Goal: Find contact information: Obtain details needed to contact an individual or organization

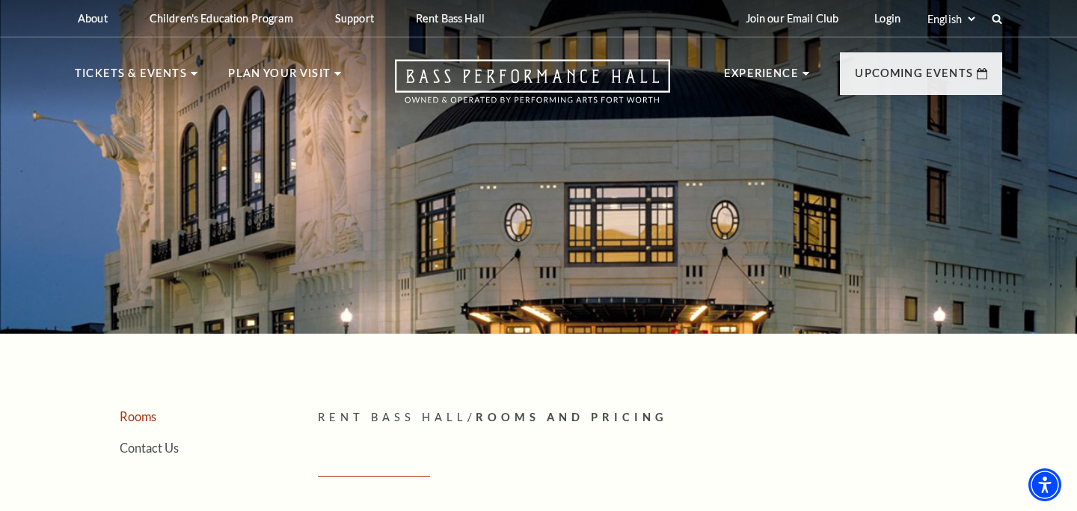
click at [139, 414] on link "Rooms" at bounding box center [138, 416] width 37 height 14
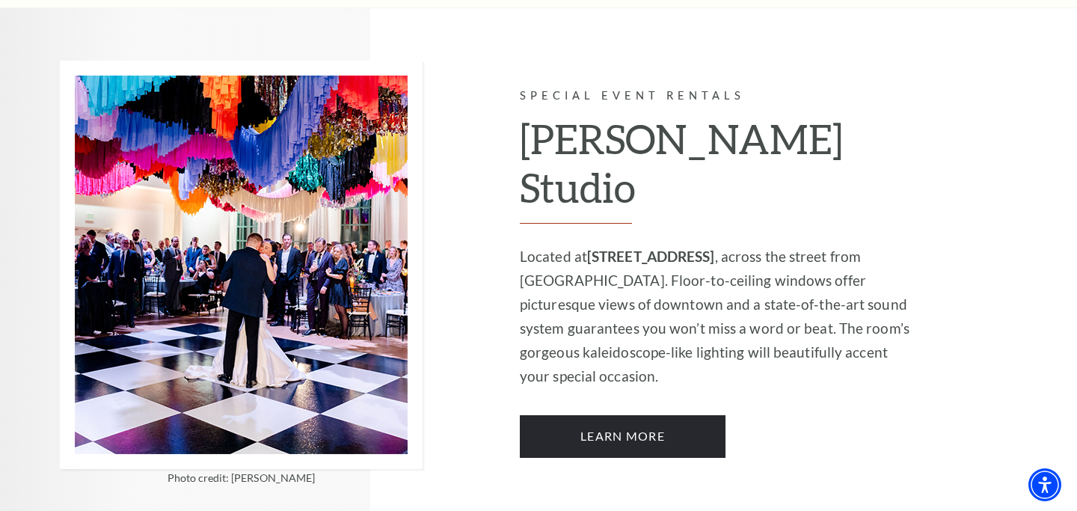
scroll to position [1260, 0]
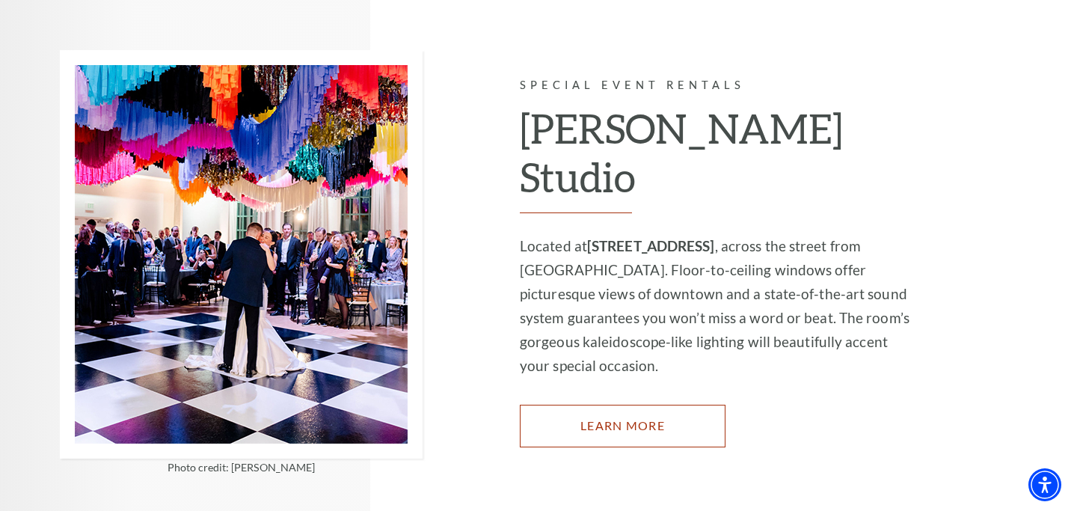
click at [613, 405] on link "Learn More" at bounding box center [623, 426] width 206 height 42
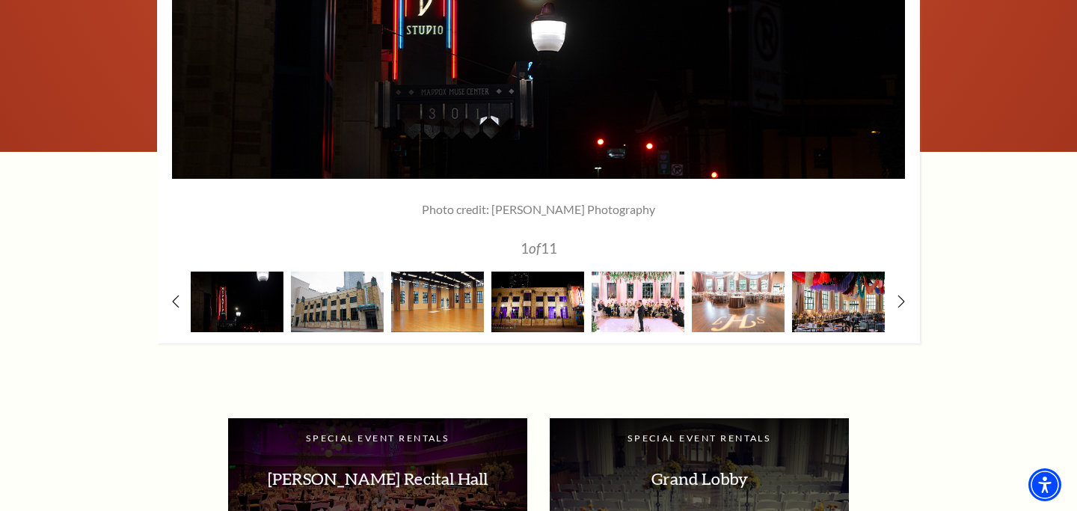
scroll to position [2246, 0]
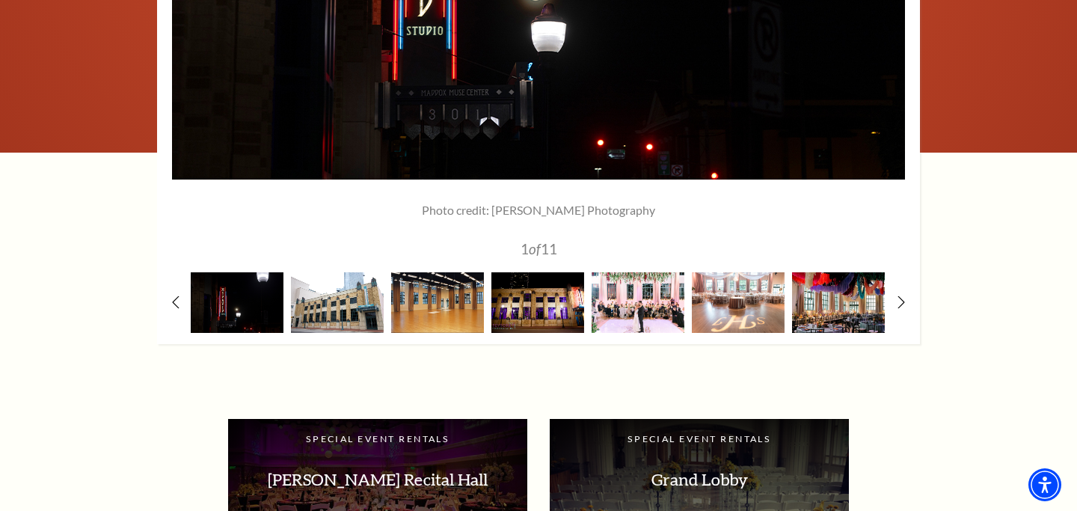
click at [319, 300] on img at bounding box center [337, 302] width 93 height 61
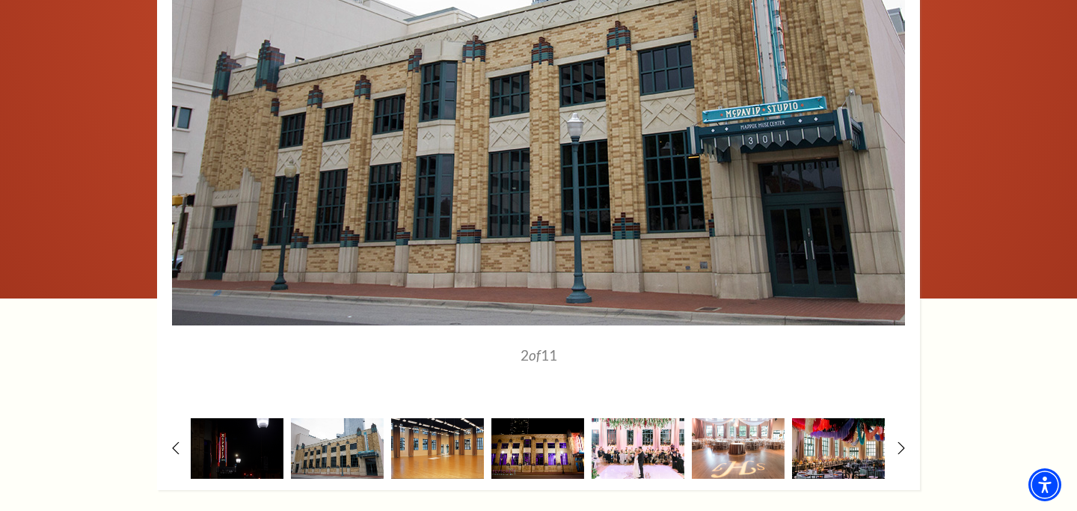
scroll to position [2101, 0]
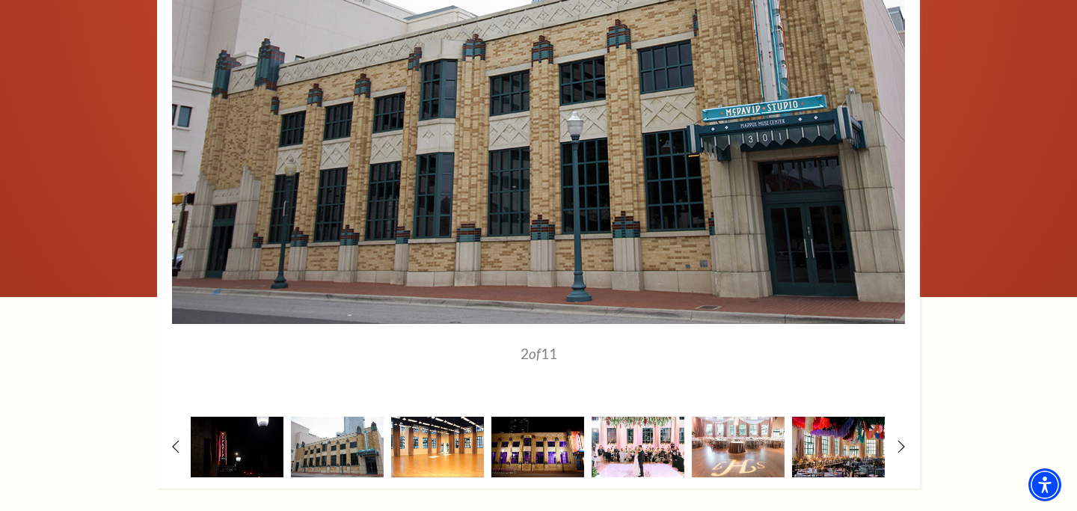
click at [439, 444] on img at bounding box center [437, 447] width 93 height 61
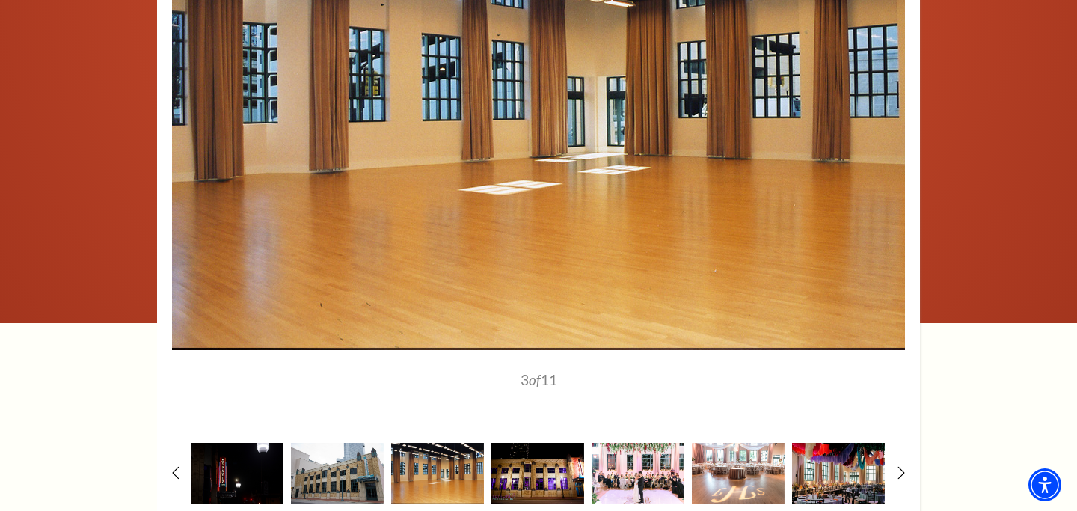
scroll to position [2090, 0]
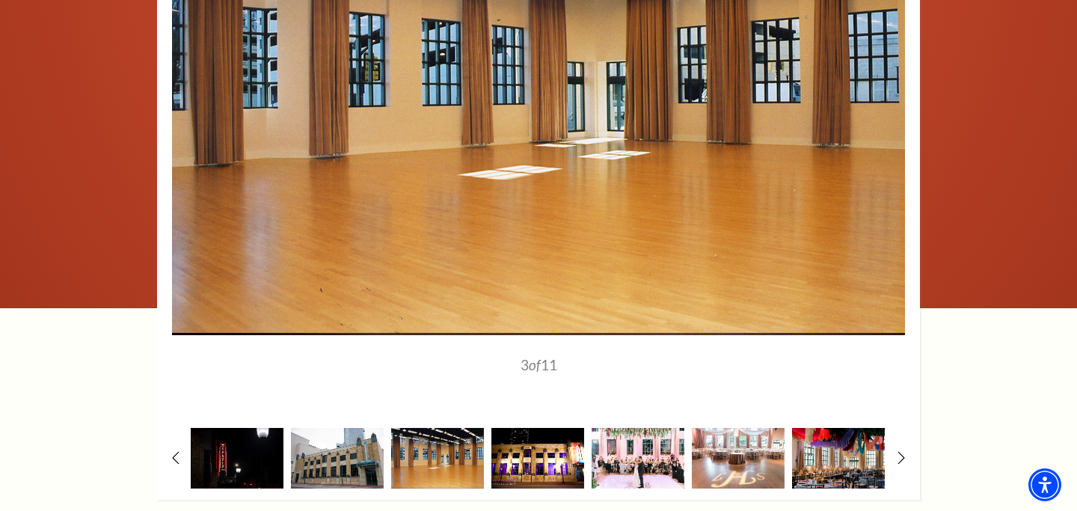
click at [543, 463] on img at bounding box center [537, 458] width 93 height 61
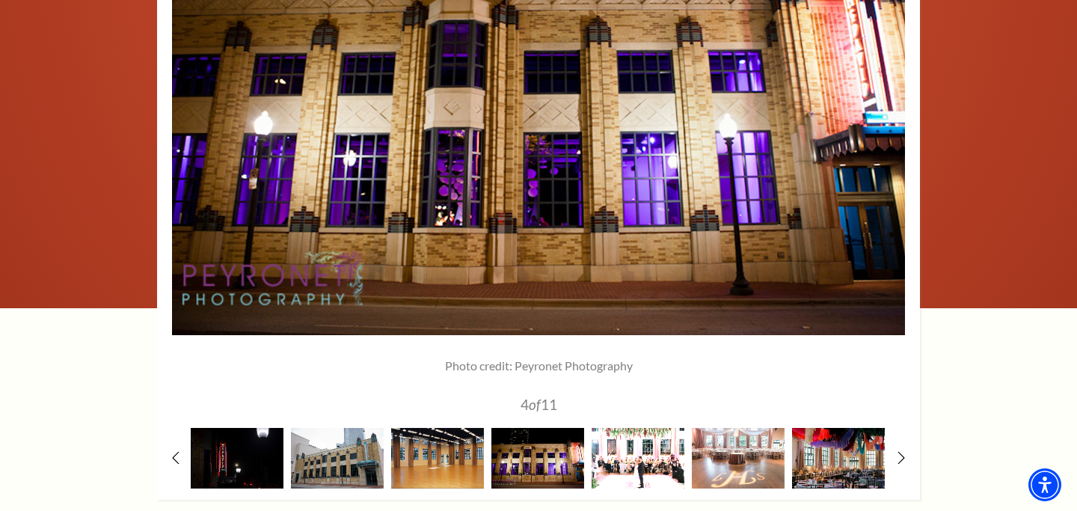
click at [624, 458] on img at bounding box center [638, 458] width 93 height 61
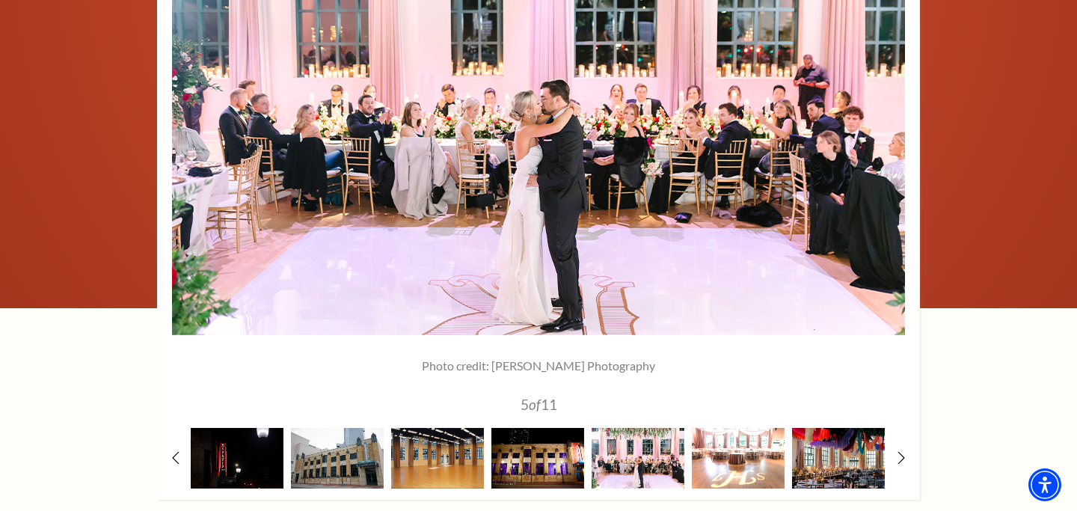
click at [736, 462] on img at bounding box center [738, 458] width 93 height 61
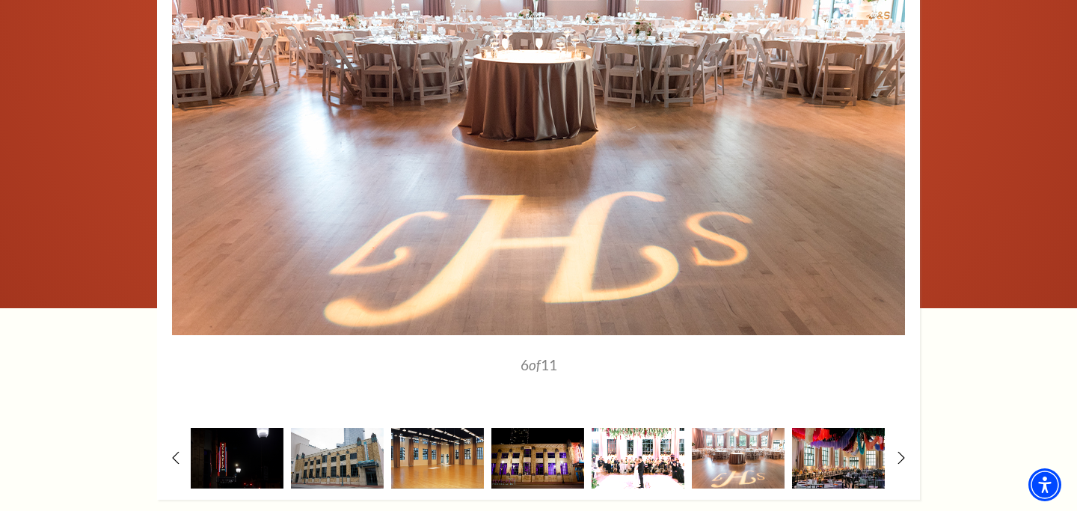
click at [624, 459] on img at bounding box center [638, 458] width 93 height 61
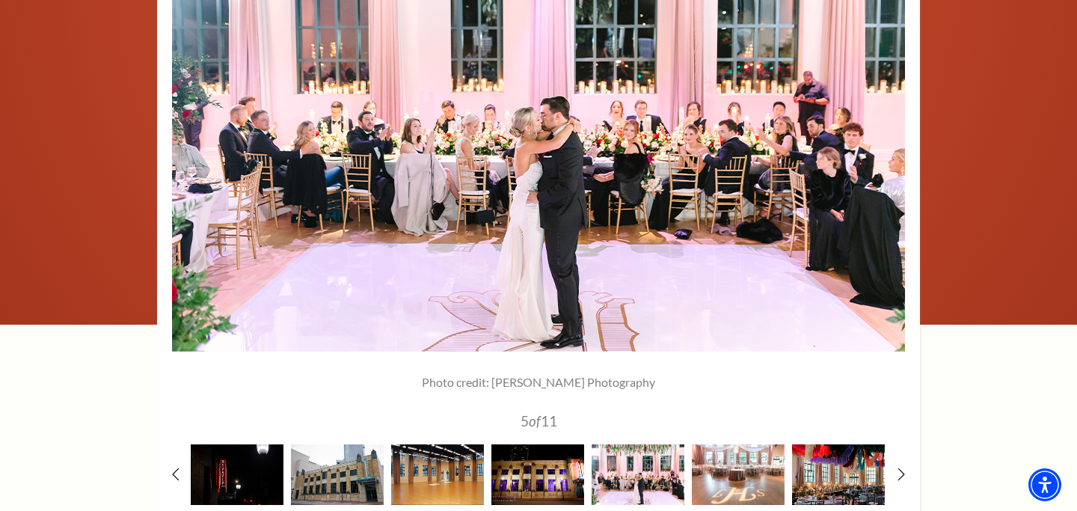
scroll to position [2085, 0]
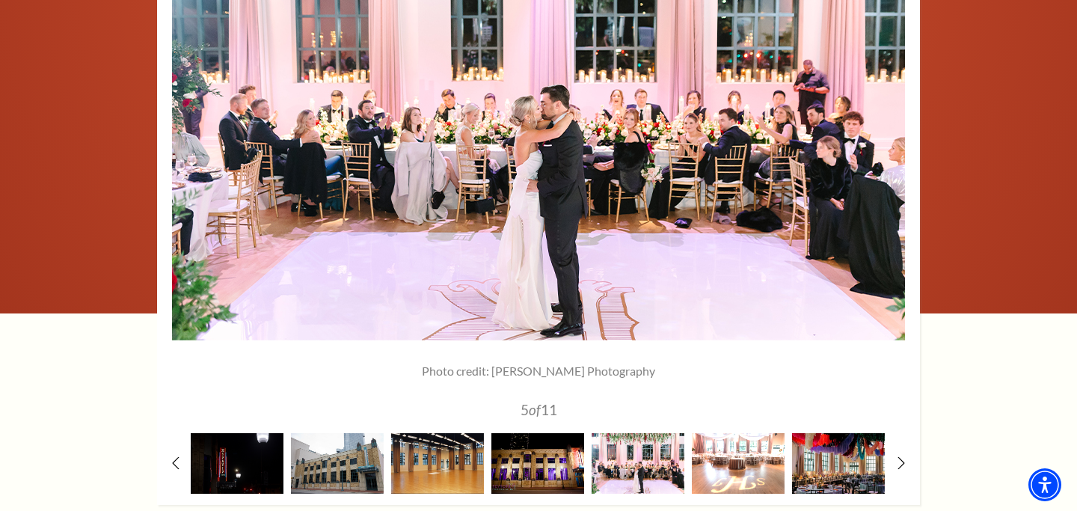
click at [722, 457] on img at bounding box center [738, 463] width 93 height 61
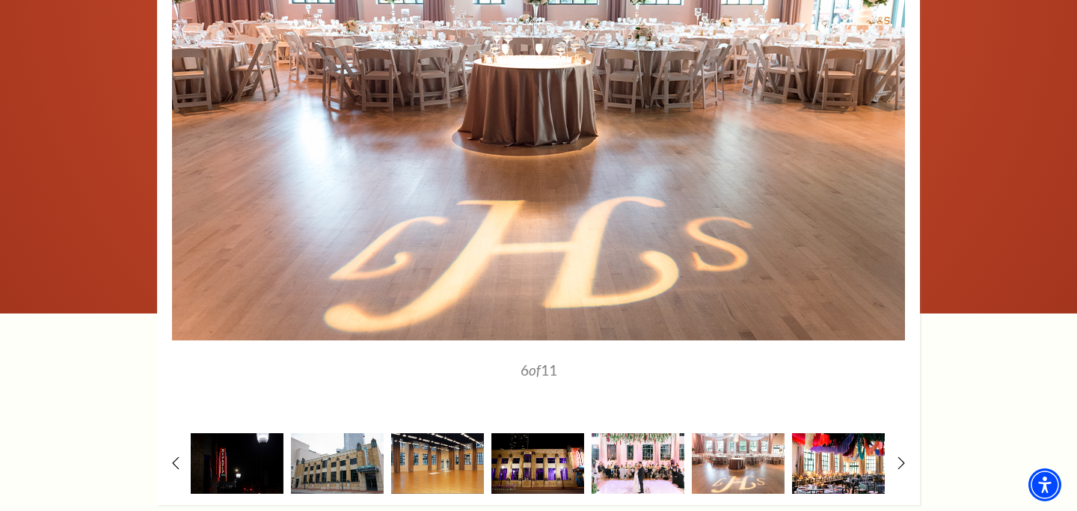
click at [844, 450] on img at bounding box center [838, 463] width 93 height 61
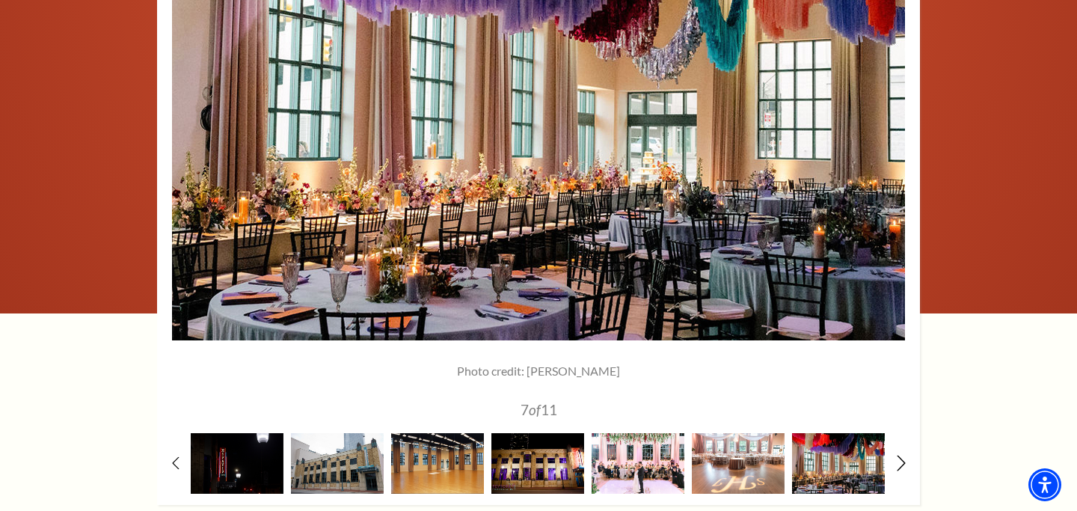
click at [899, 461] on icon at bounding box center [902, 463] width 10 height 16
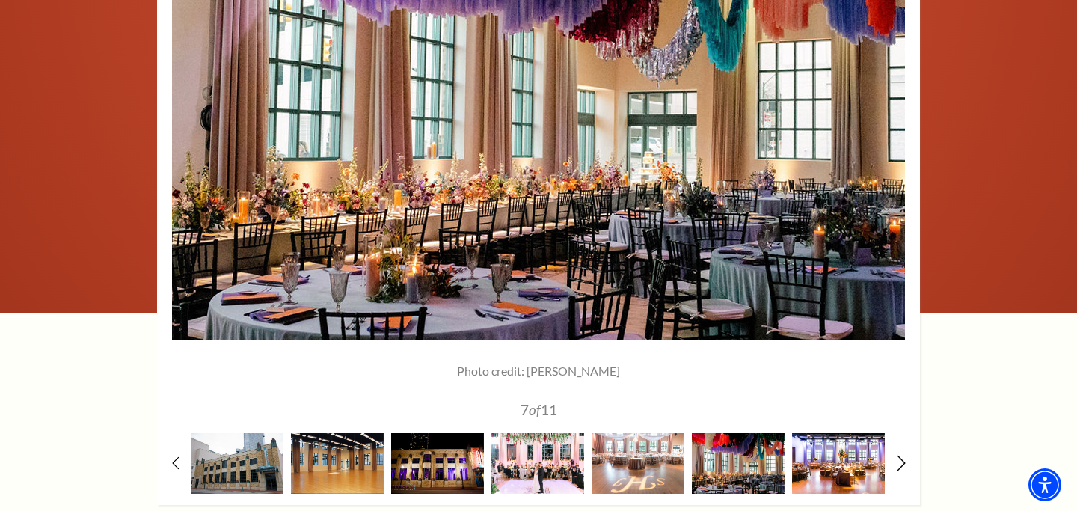
click at [899, 461] on icon at bounding box center [902, 463] width 10 height 16
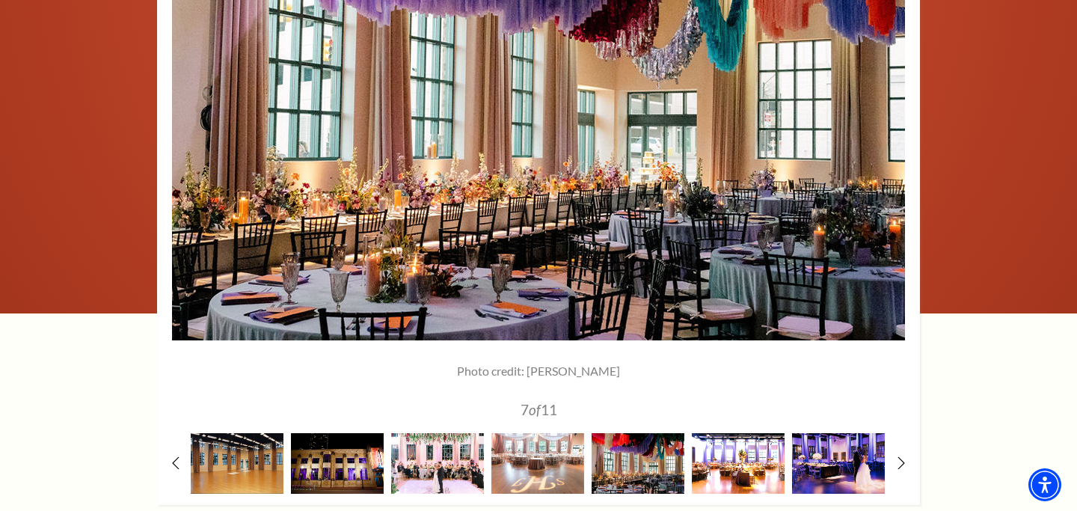
click at [727, 468] on img at bounding box center [738, 463] width 93 height 61
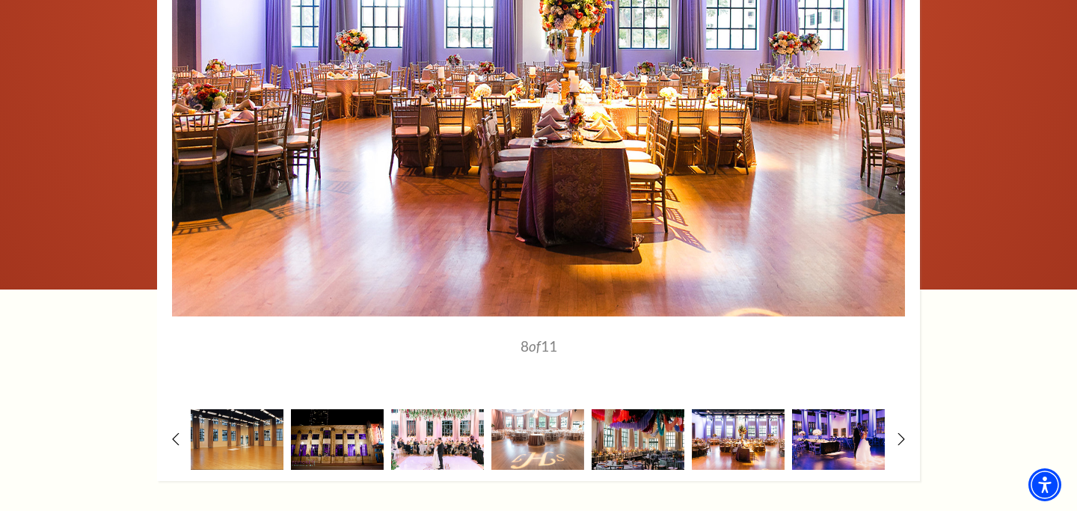
scroll to position [2118, 0]
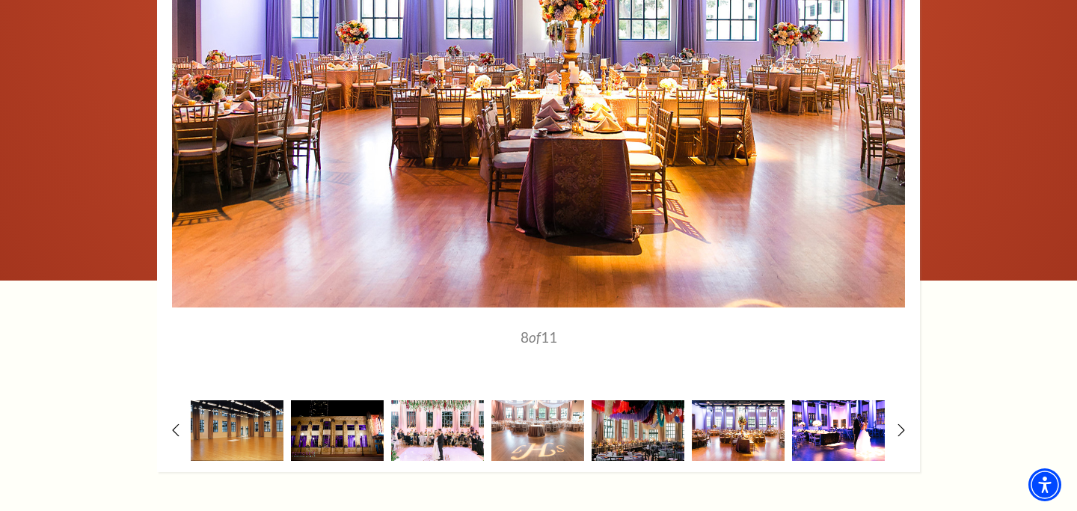
click at [839, 434] on img at bounding box center [838, 430] width 93 height 61
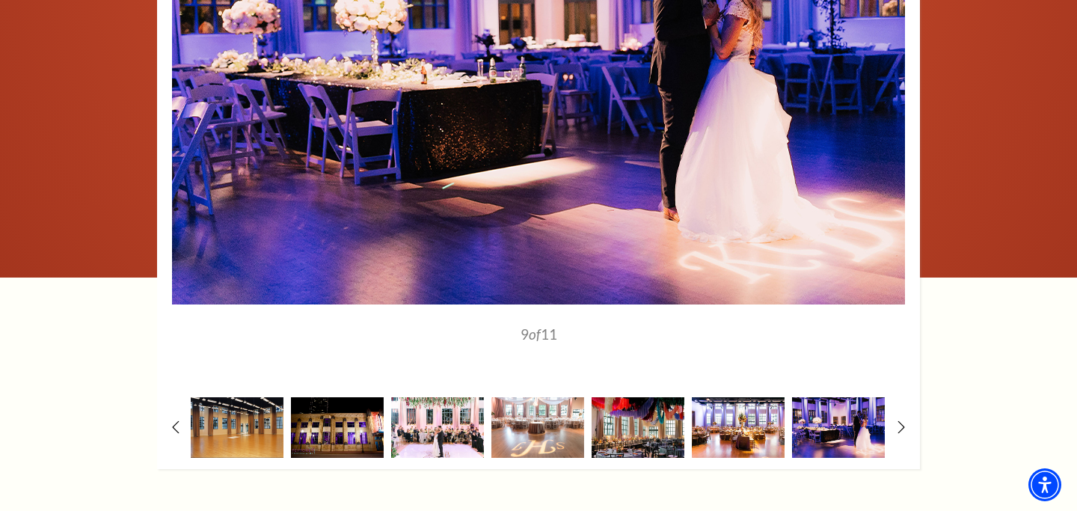
scroll to position [2122, 0]
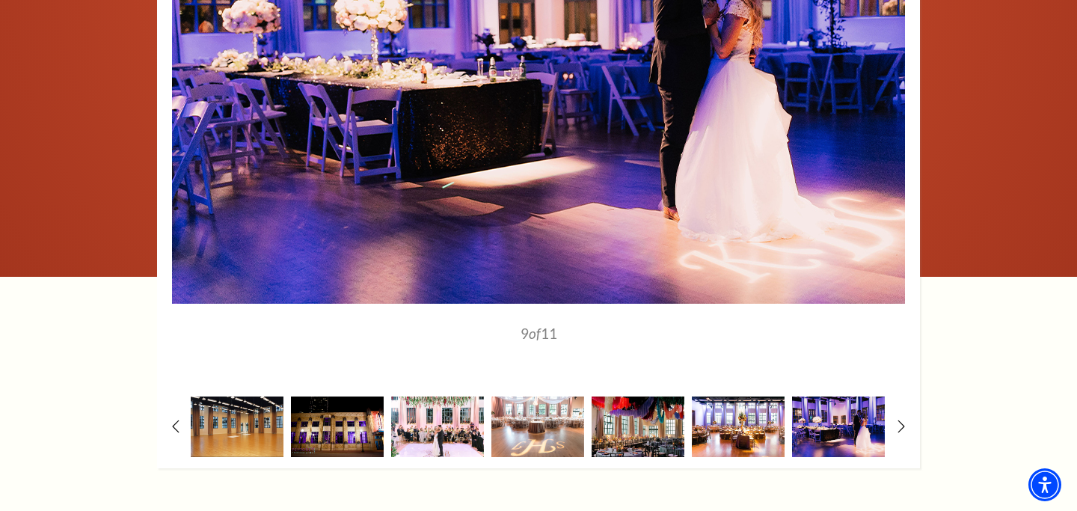
click at [899, 418] on div at bounding box center [538, 138] width 763 height 660
click at [903, 426] on icon at bounding box center [902, 426] width 10 height 16
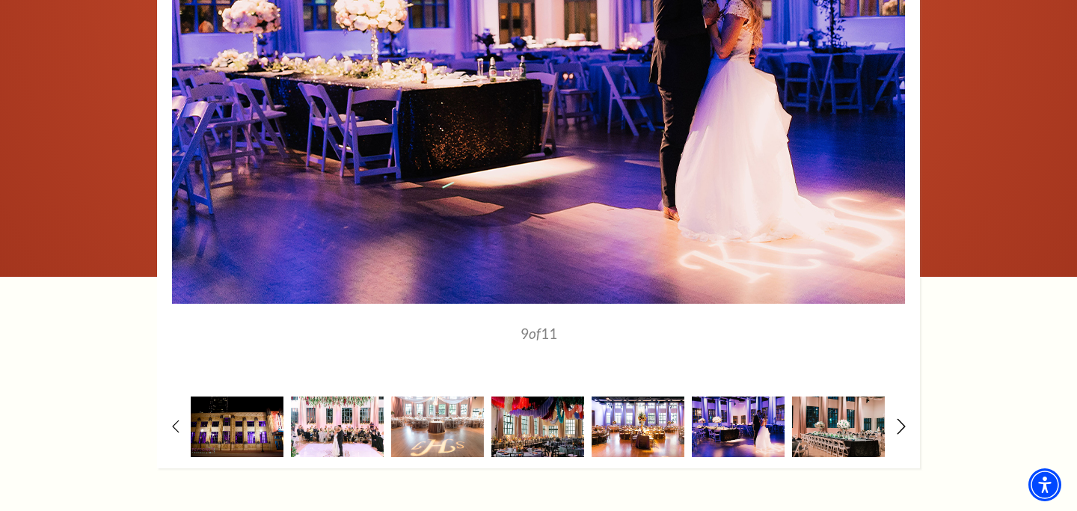
click at [903, 426] on icon at bounding box center [902, 426] width 10 height 16
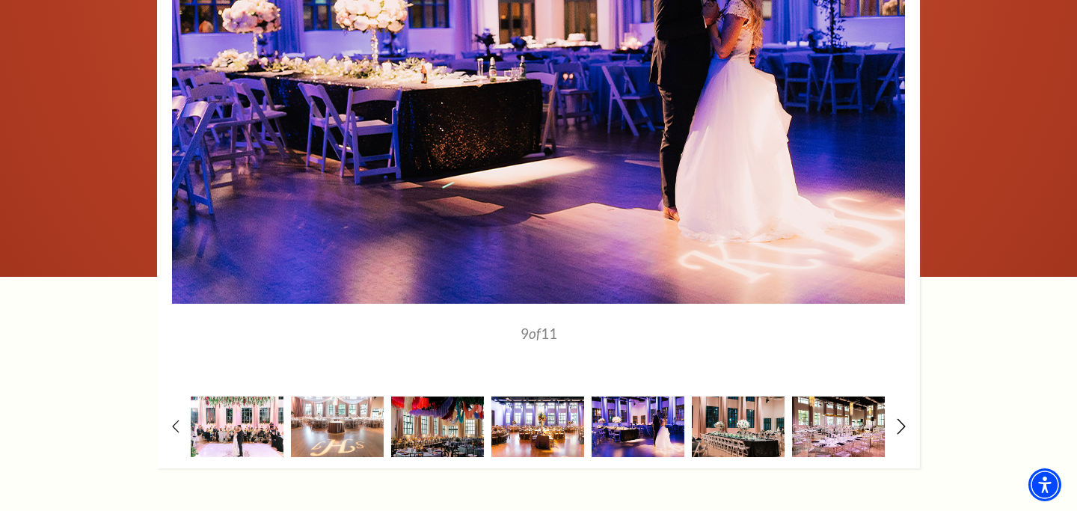
click at [903, 426] on icon at bounding box center [902, 426] width 10 height 16
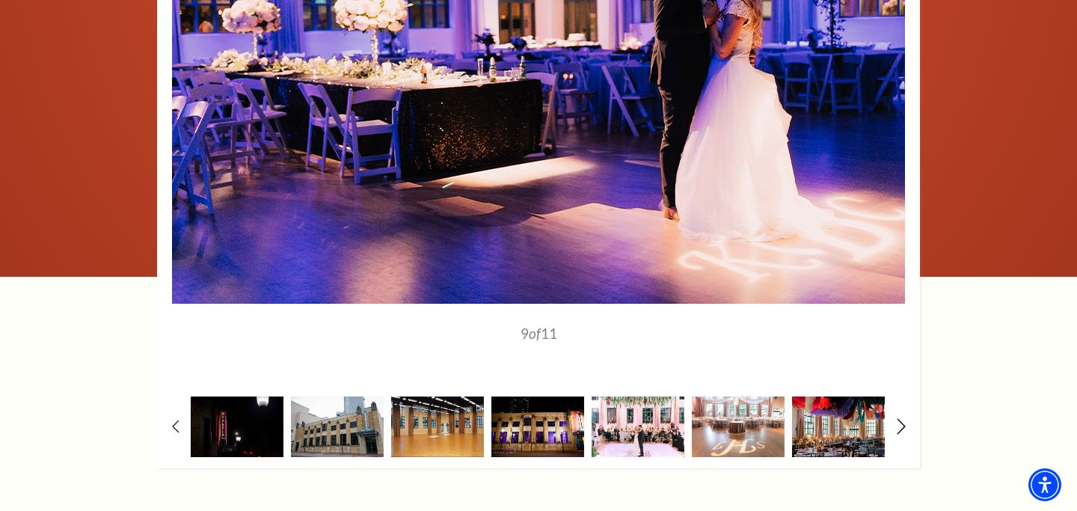
click at [903, 426] on icon at bounding box center [902, 426] width 10 height 16
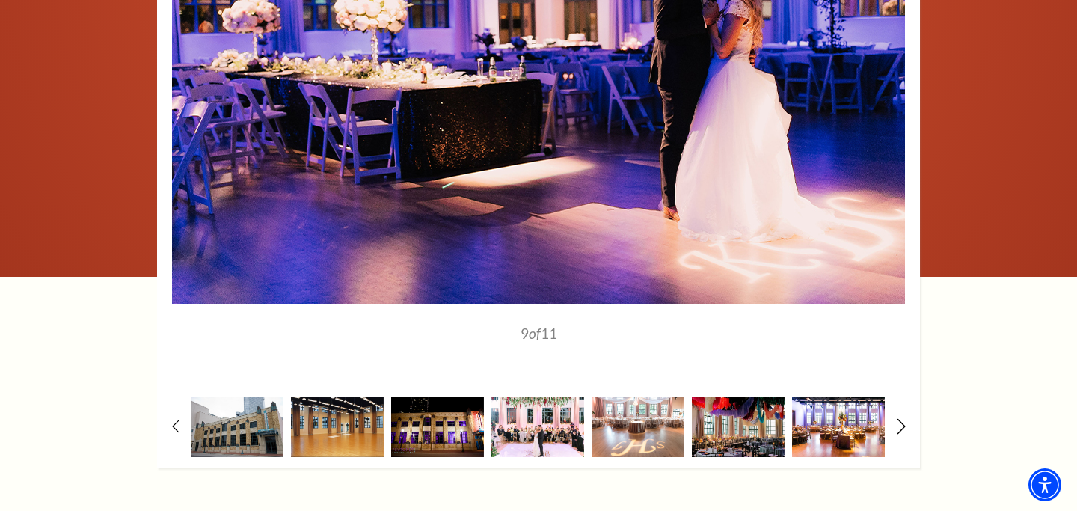
click at [903, 426] on icon at bounding box center [902, 426] width 10 height 16
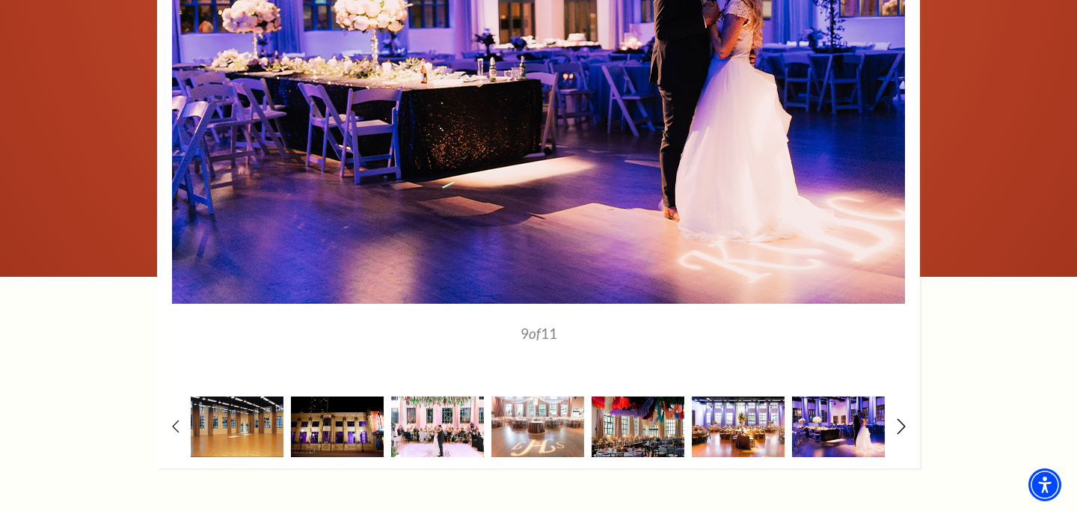
click at [903, 426] on icon at bounding box center [902, 426] width 10 height 16
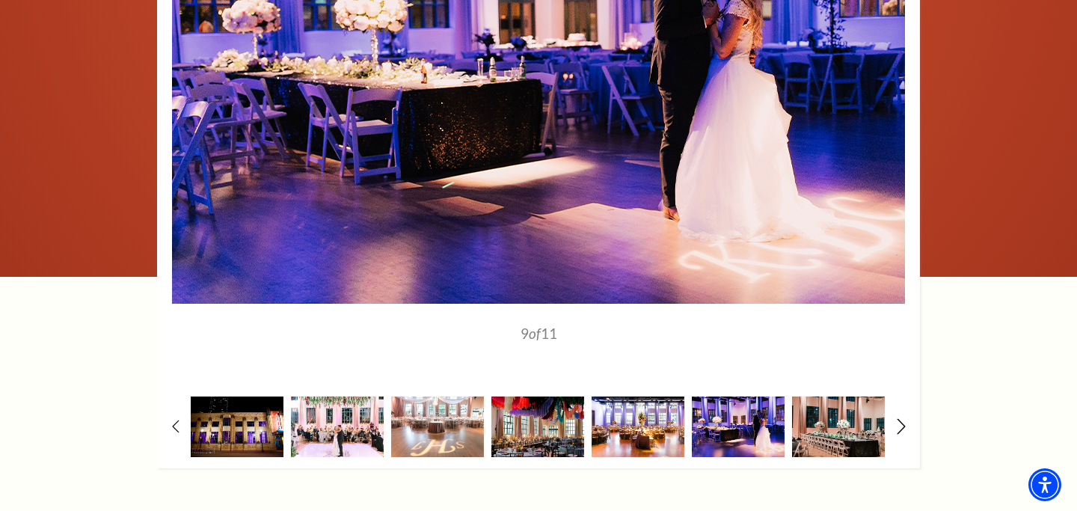
click at [903, 426] on icon at bounding box center [902, 426] width 10 height 16
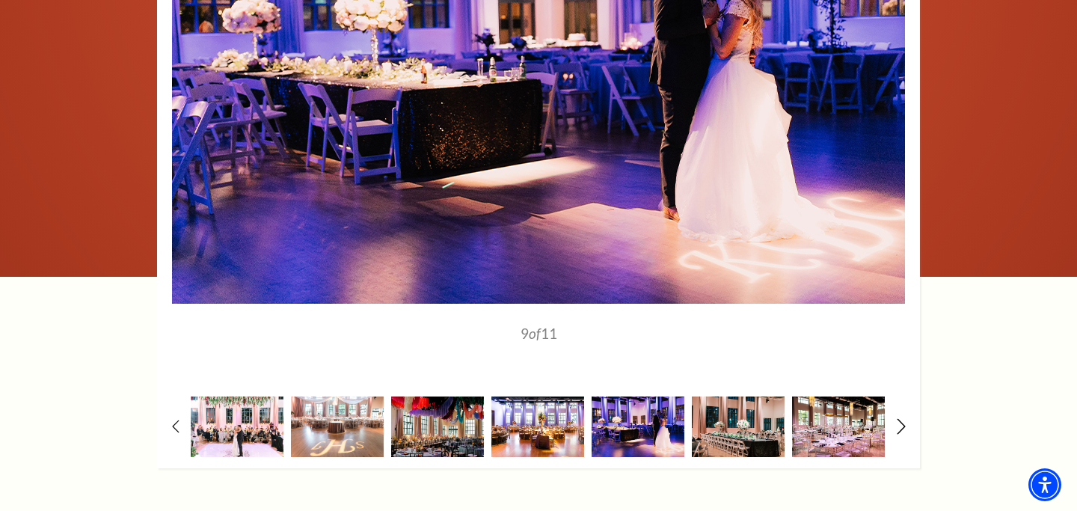
click at [903, 426] on icon at bounding box center [902, 426] width 10 height 16
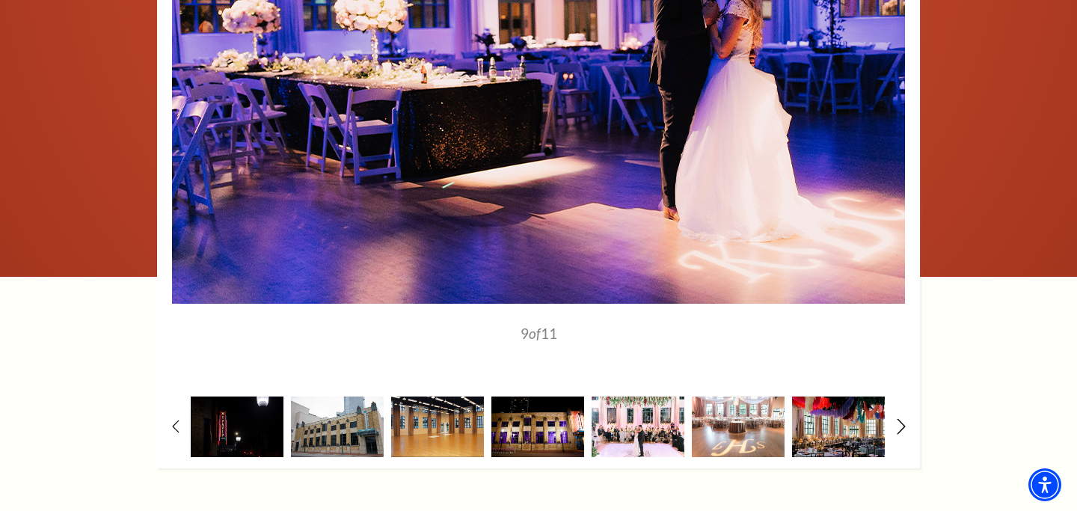
click at [903, 426] on icon at bounding box center [902, 426] width 10 height 16
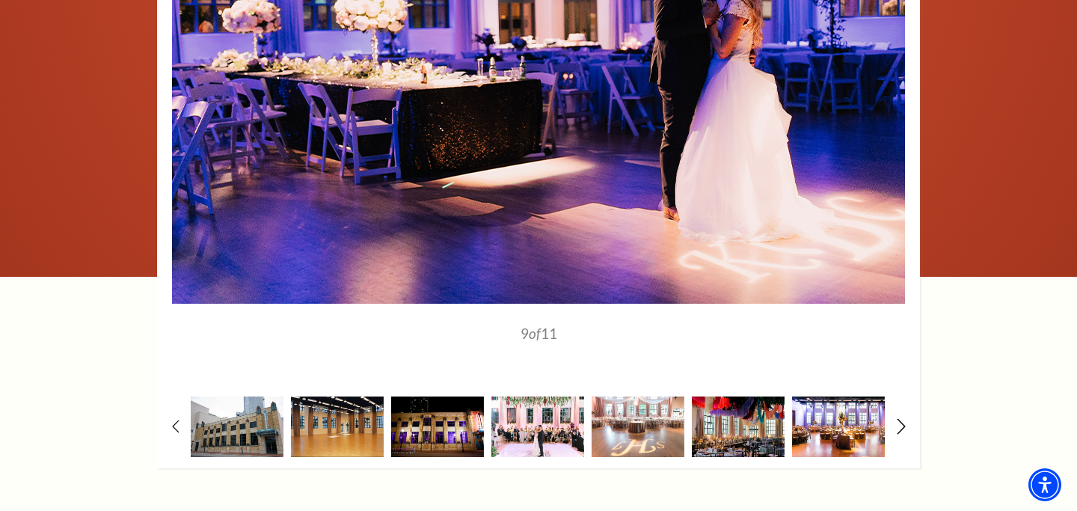
click at [903, 426] on icon at bounding box center [902, 426] width 10 height 16
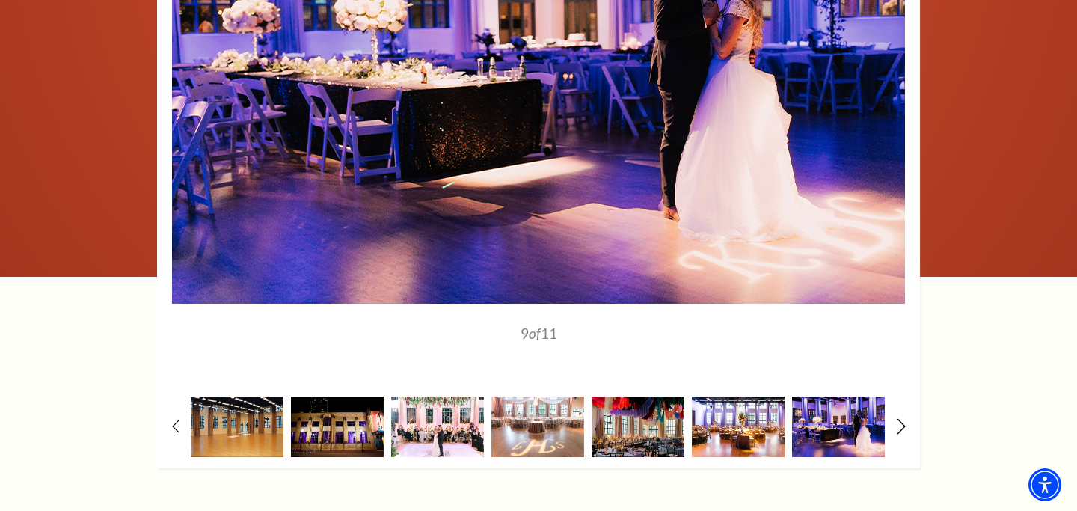
click at [903, 426] on icon at bounding box center [902, 426] width 10 height 16
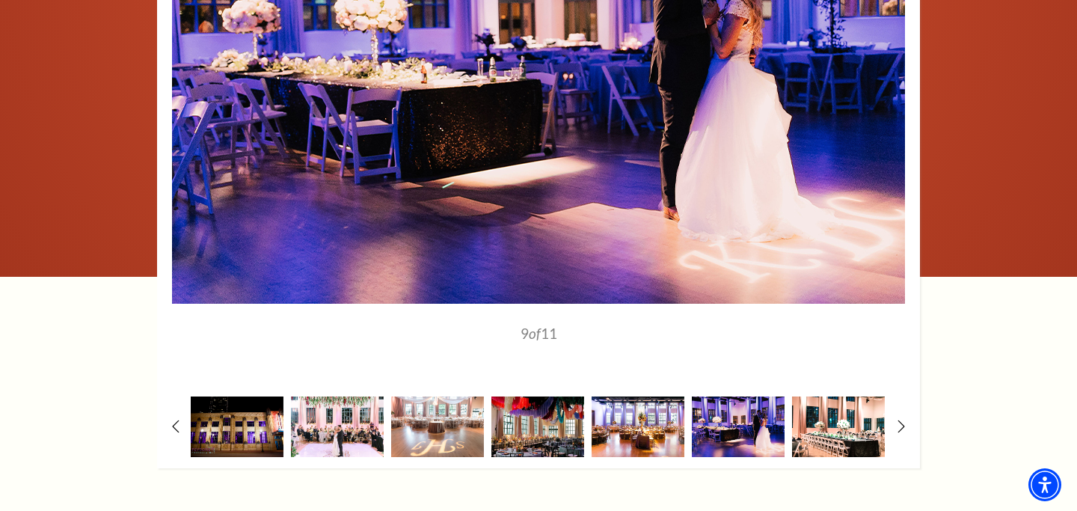
click at [827, 424] on img at bounding box center [838, 426] width 93 height 61
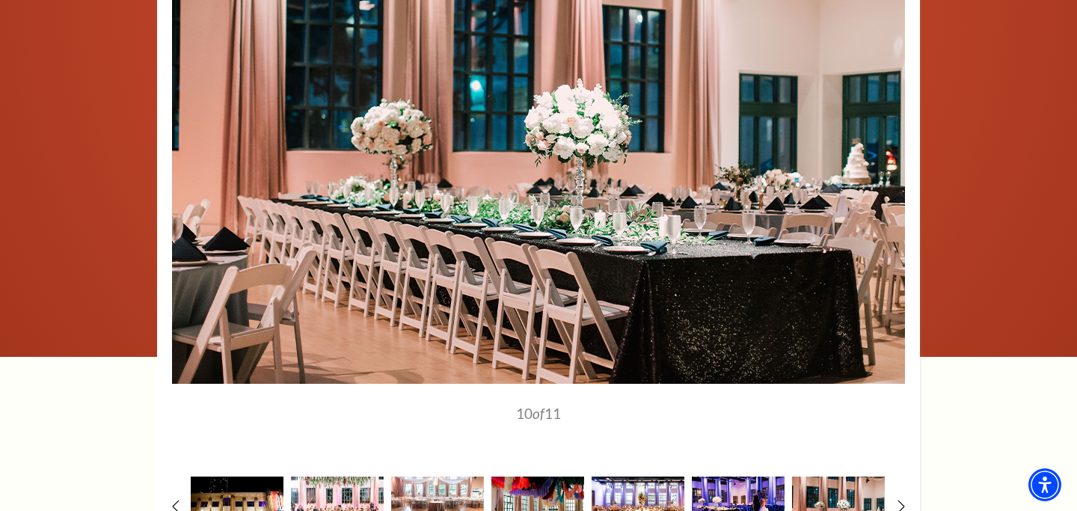
scroll to position [2063, 0]
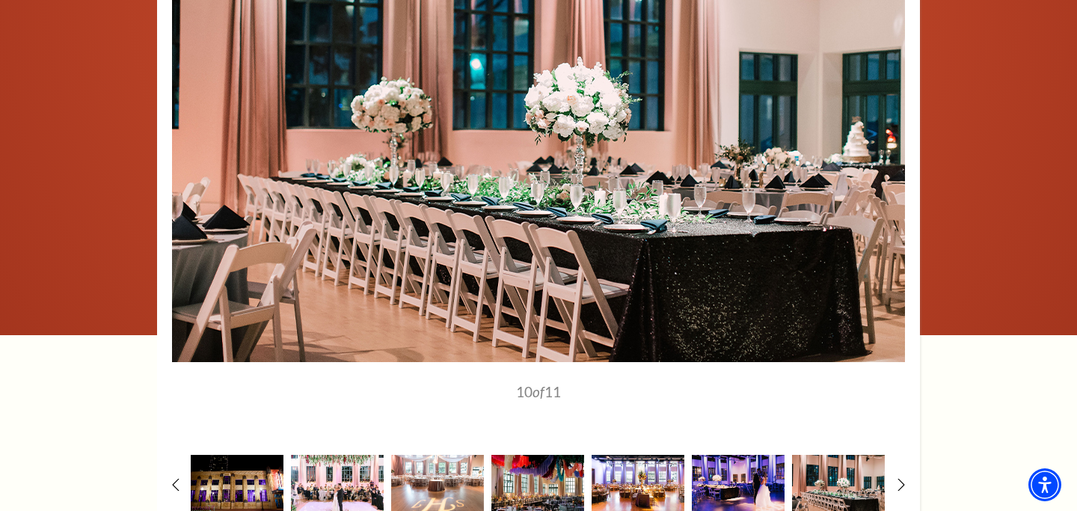
click at [907, 486] on div at bounding box center [538, 197] width 763 height 660
click at [901, 483] on icon at bounding box center [902, 485] width 10 height 16
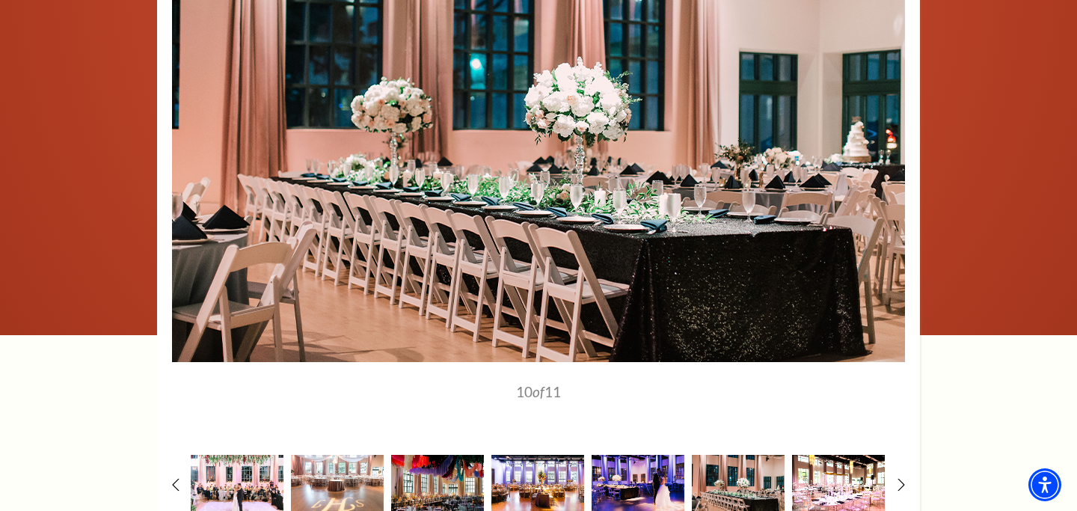
click at [850, 483] on img at bounding box center [838, 485] width 93 height 61
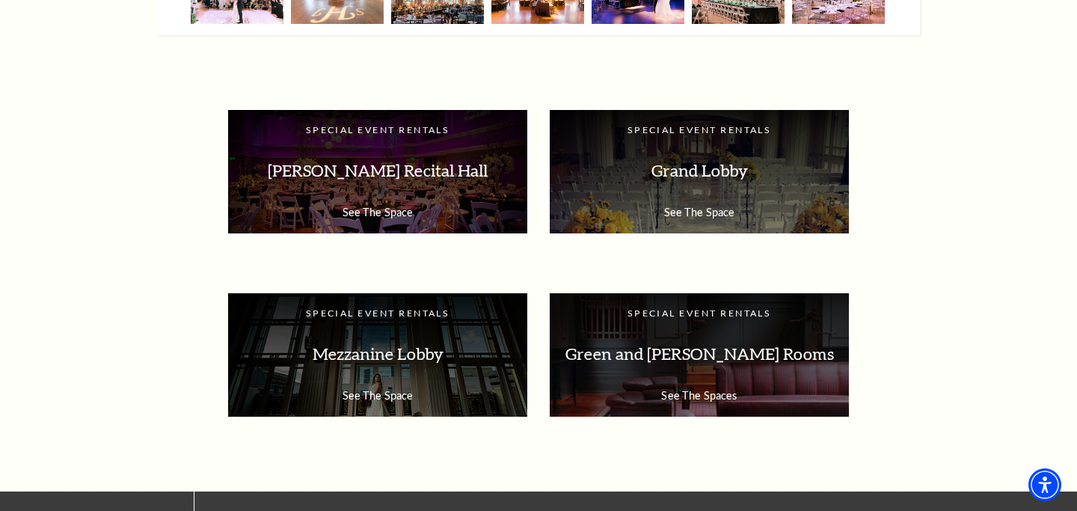
scroll to position [2554, 0]
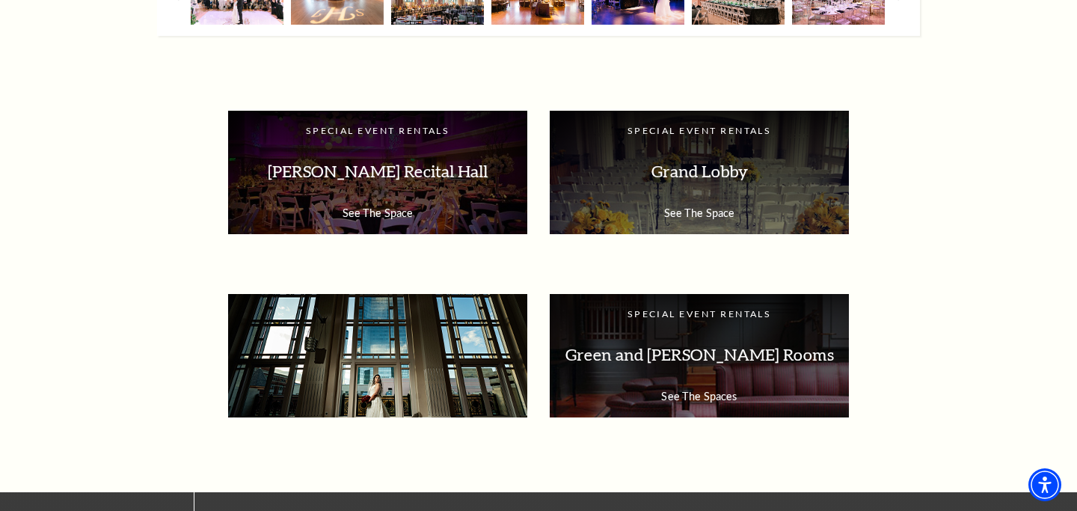
click at [438, 377] on p "Mezzanine Lobby" at bounding box center [377, 354] width 269 height 47
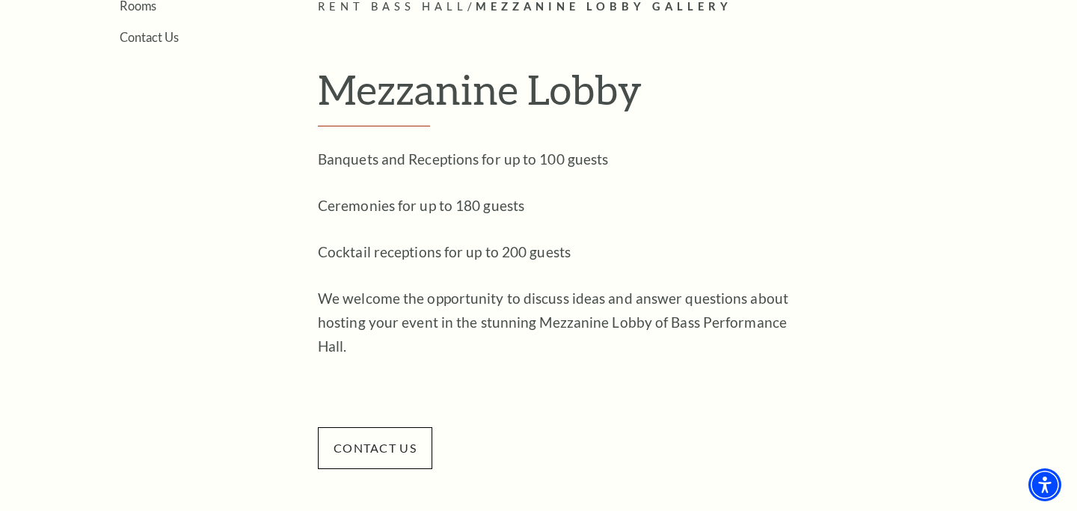
scroll to position [414, 0]
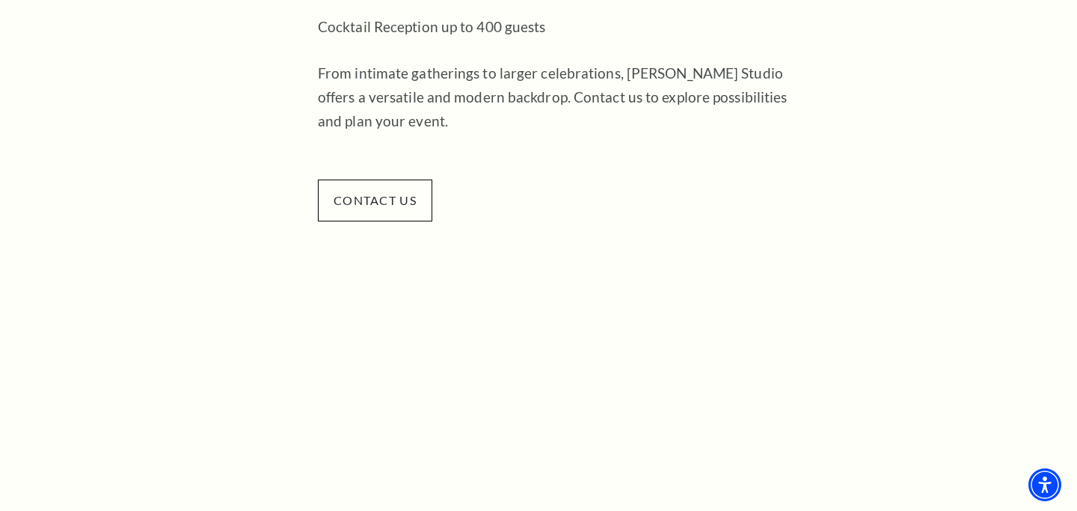
scroll to position [511, 0]
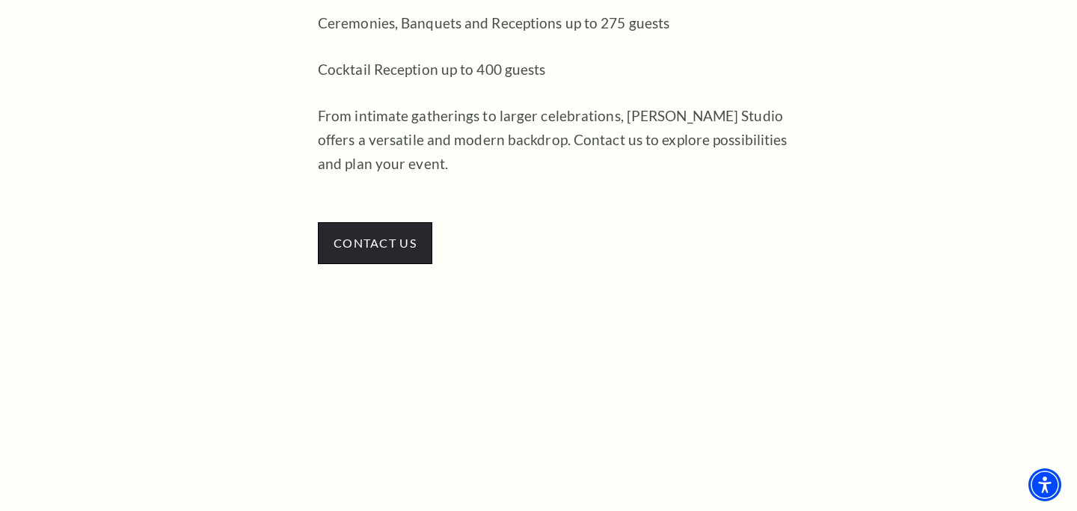
click at [391, 248] on span "contact us" at bounding box center [375, 243] width 114 height 42
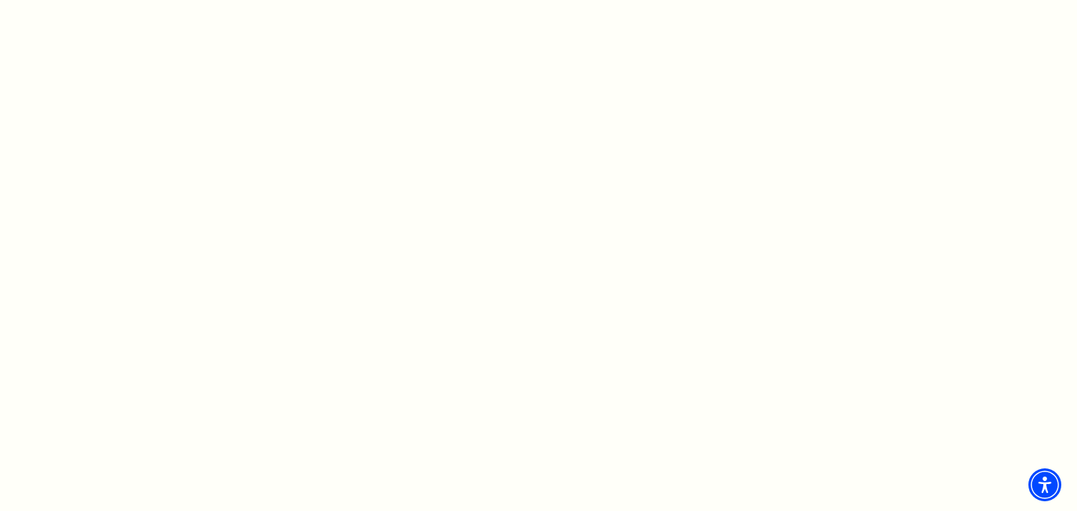
scroll to position [992, 0]
